Goal: Learn about a topic

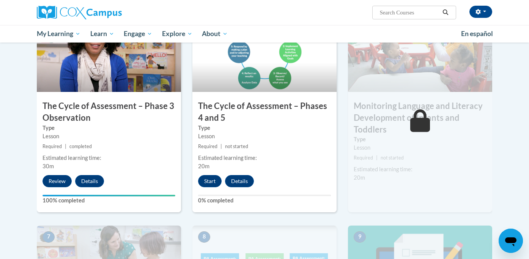
scroll to position [411, 0]
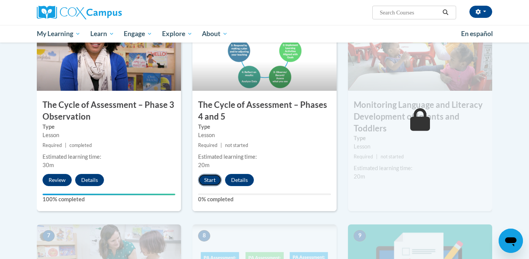
click at [207, 177] on button "Start" at bounding box center [210, 180] width 24 height 12
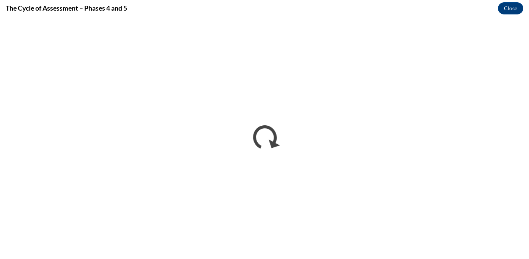
scroll to position [0, 0]
